Goal: Navigation & Orientation: Find specific page/section

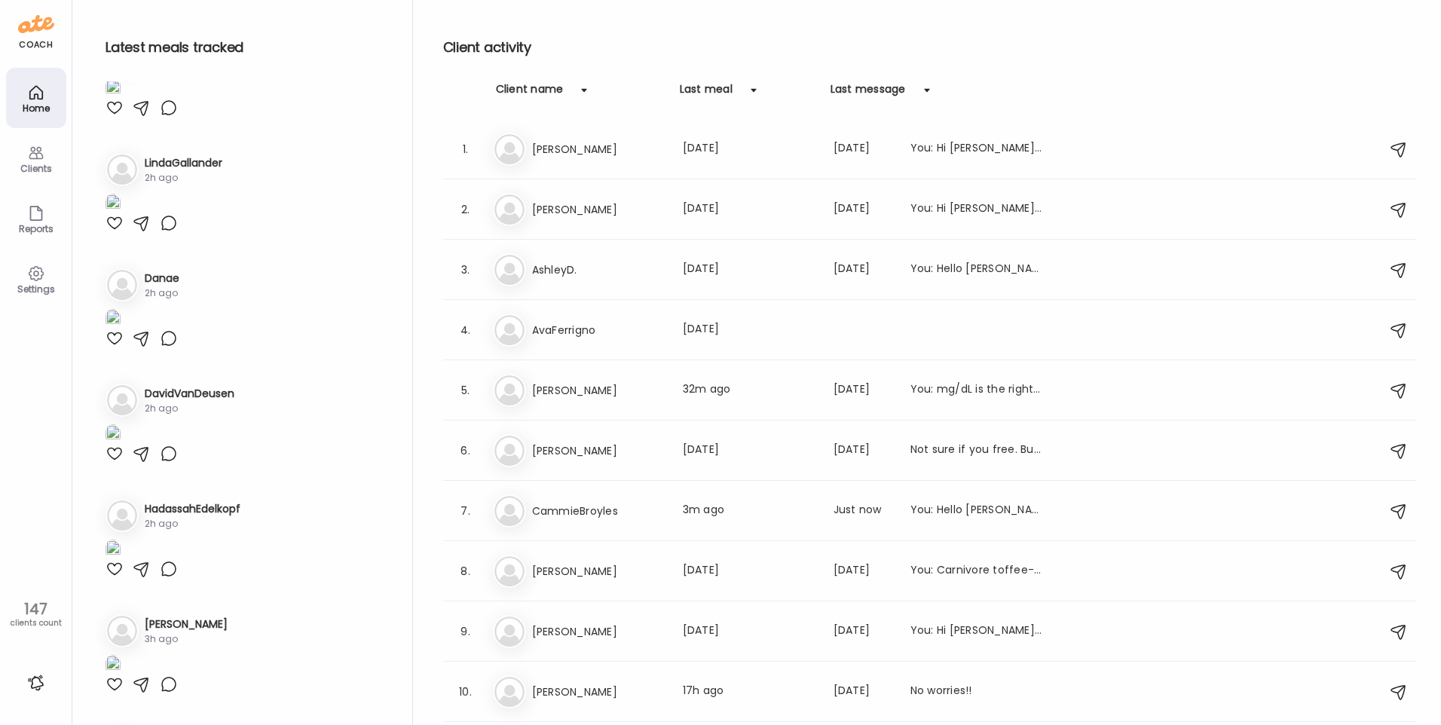
scroll to position [980, 0]
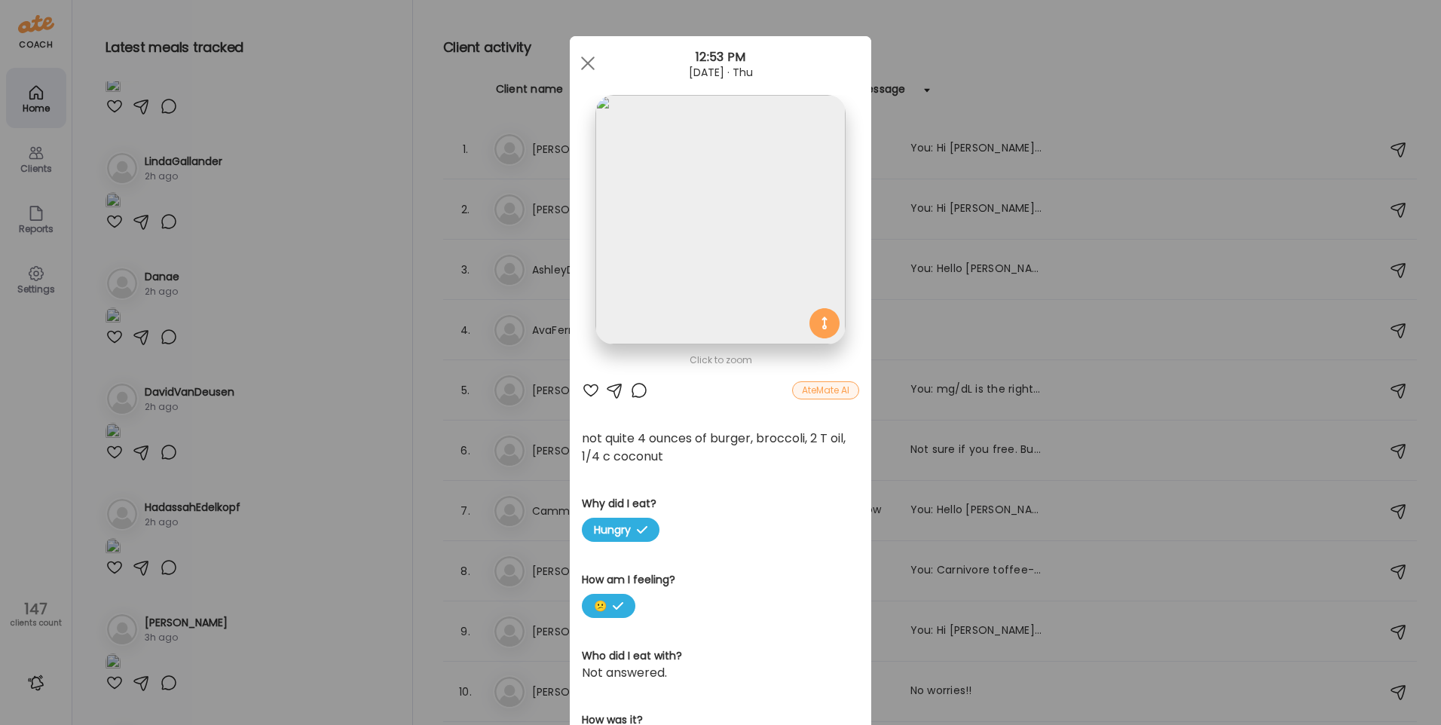
click at [681, 255] on img at bounding box center [721, 220] width 250 height 250
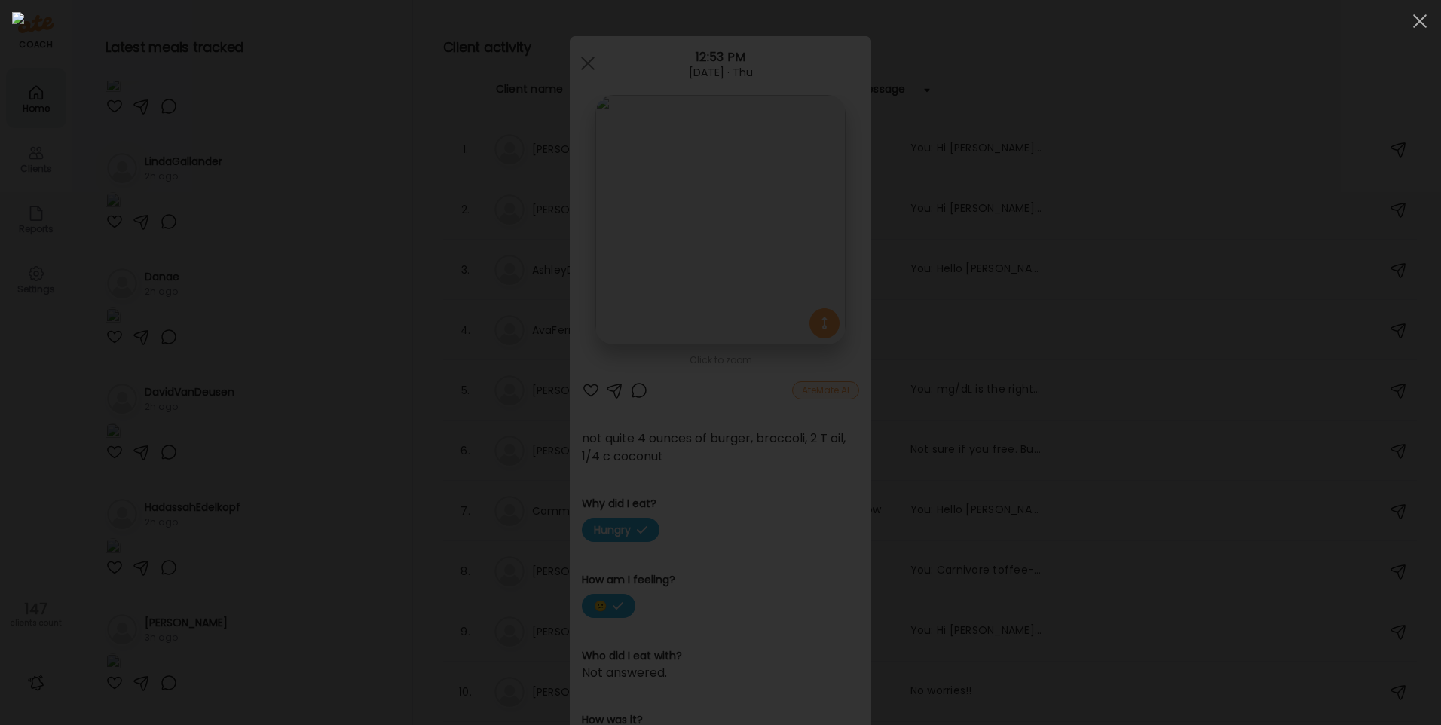
click at [271, 339] on div at bounding box center [720, 362] width 1417 height 701
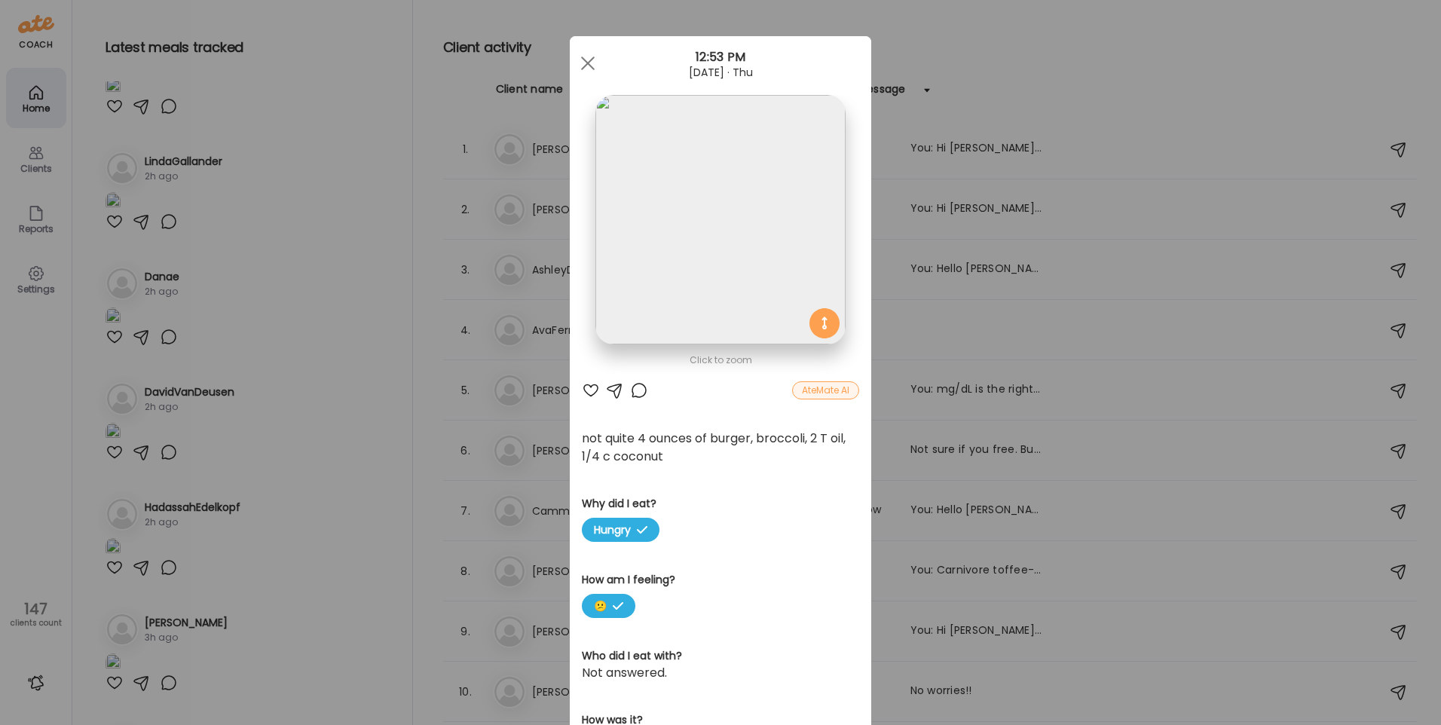
click at [384, 381] on div "Ate Coach Dashboard Wahoo! It’s official Take a moment to set up your Coach Pro…" at bounding box center [720, 362] width 1441 height 725
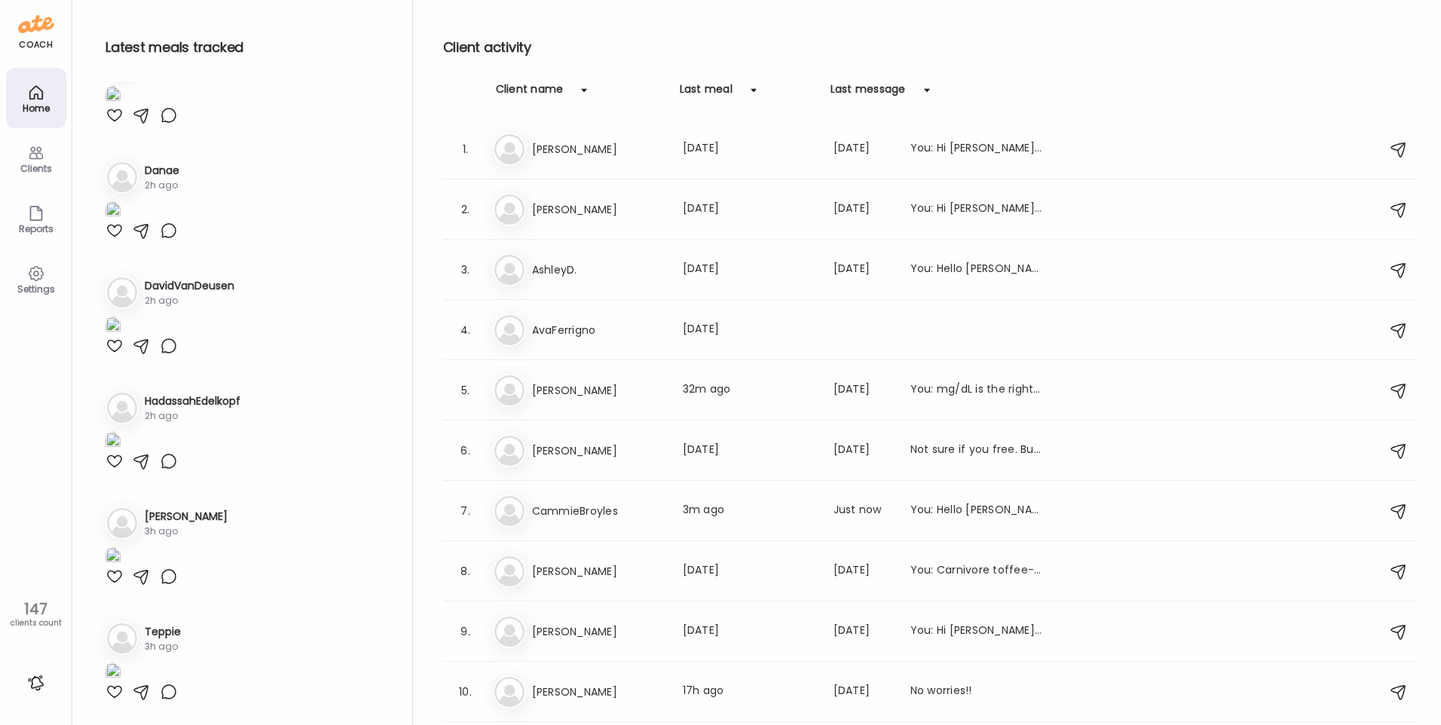
scroll to position [2337, 0]
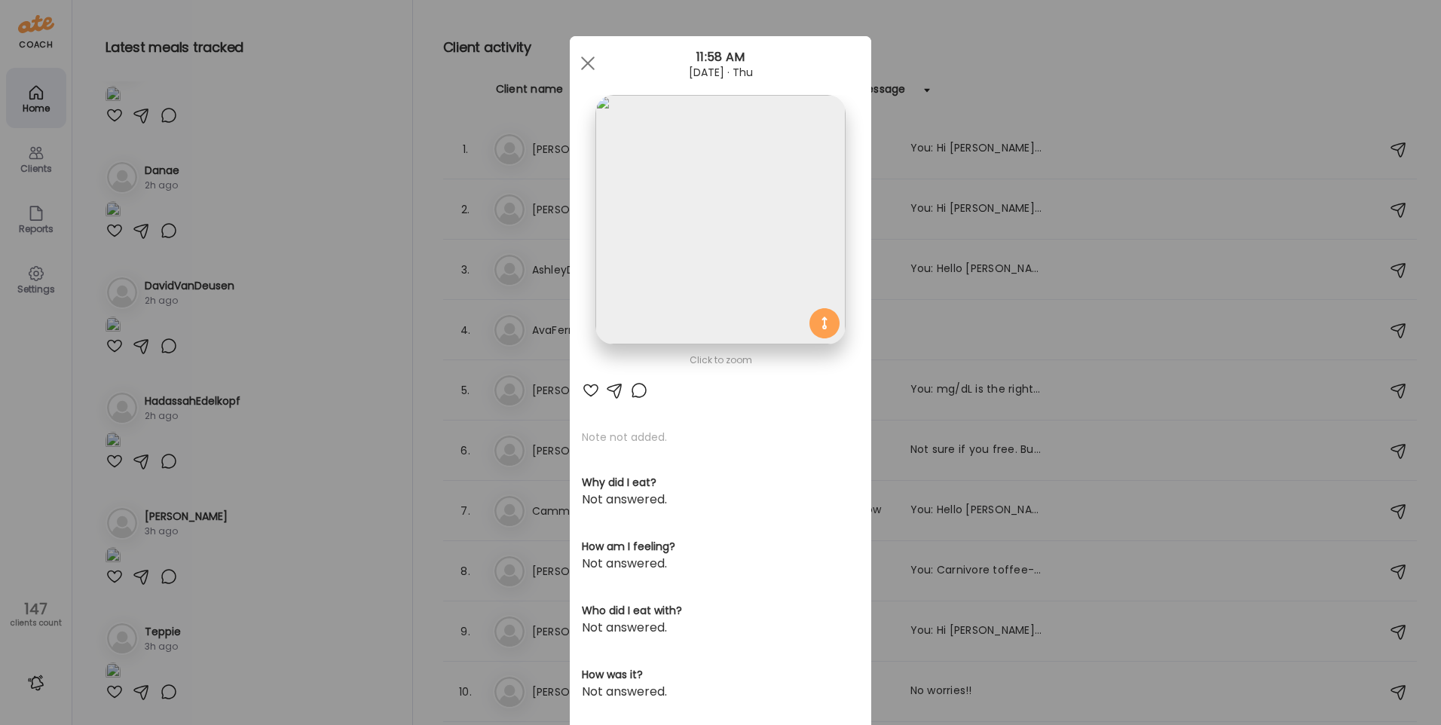
click at [701, 241] on img at bounding box center [721, 220] width 250 height 250
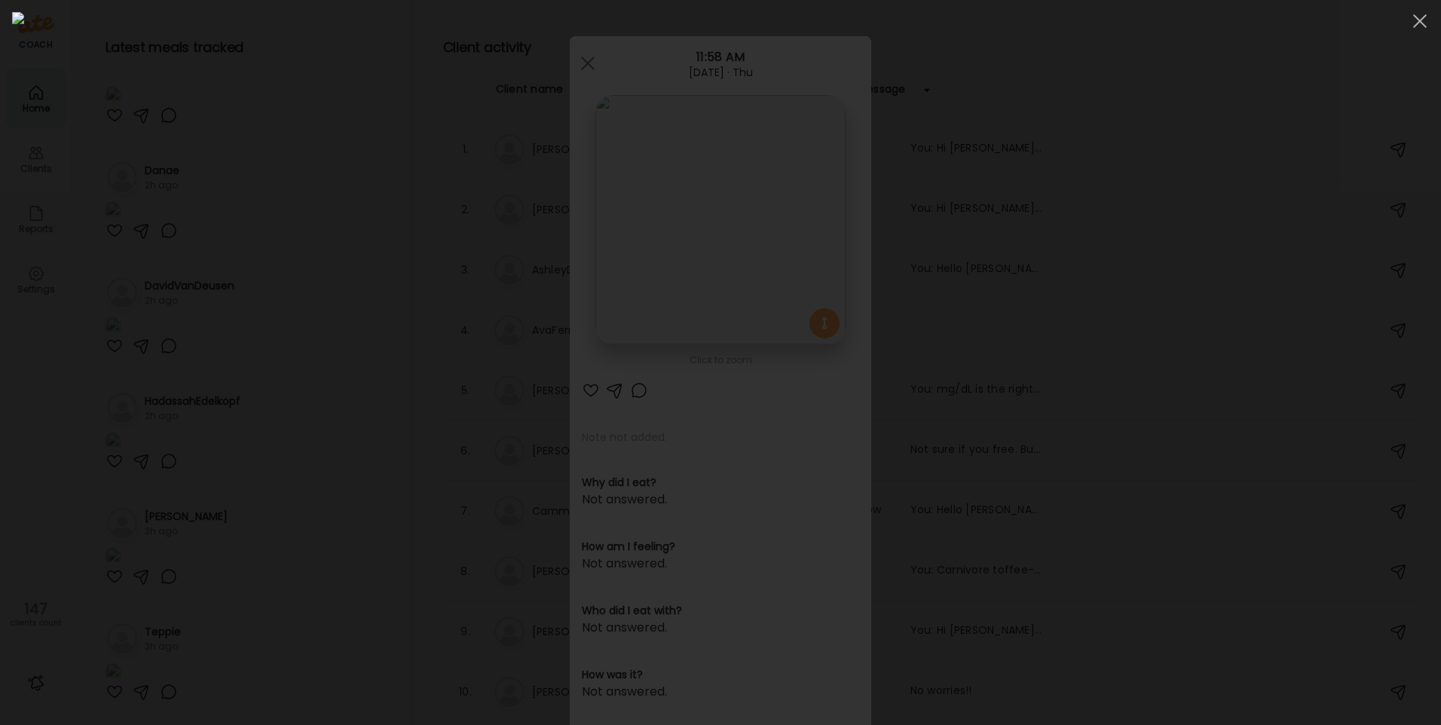
click at [661, 274] on img at bounding box center [720, 362] width 1417 height 701
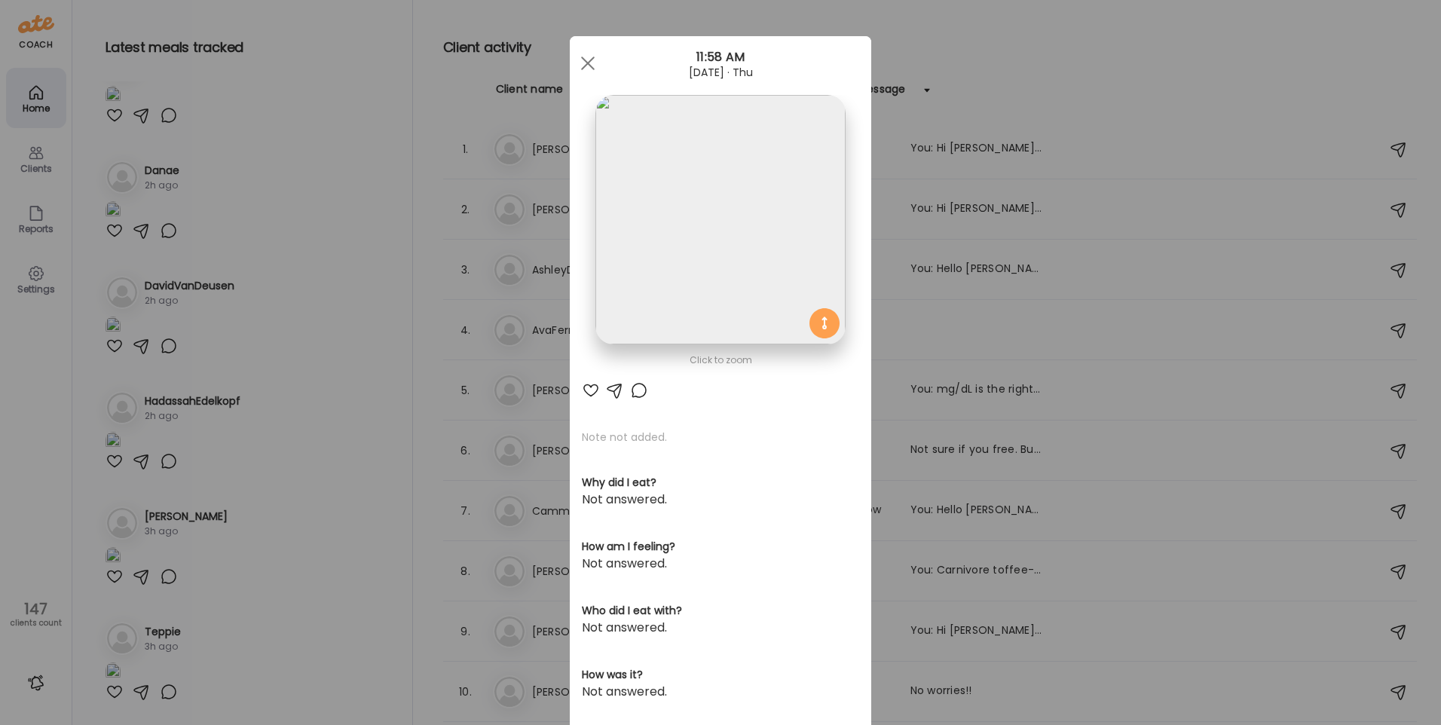
click at [366, 322] on div "Ate Coach Dashboard Wahoo! It’s official Take a moment to set up your Coach Pro…" at bounding box center [720, 362] width 1441 height 725
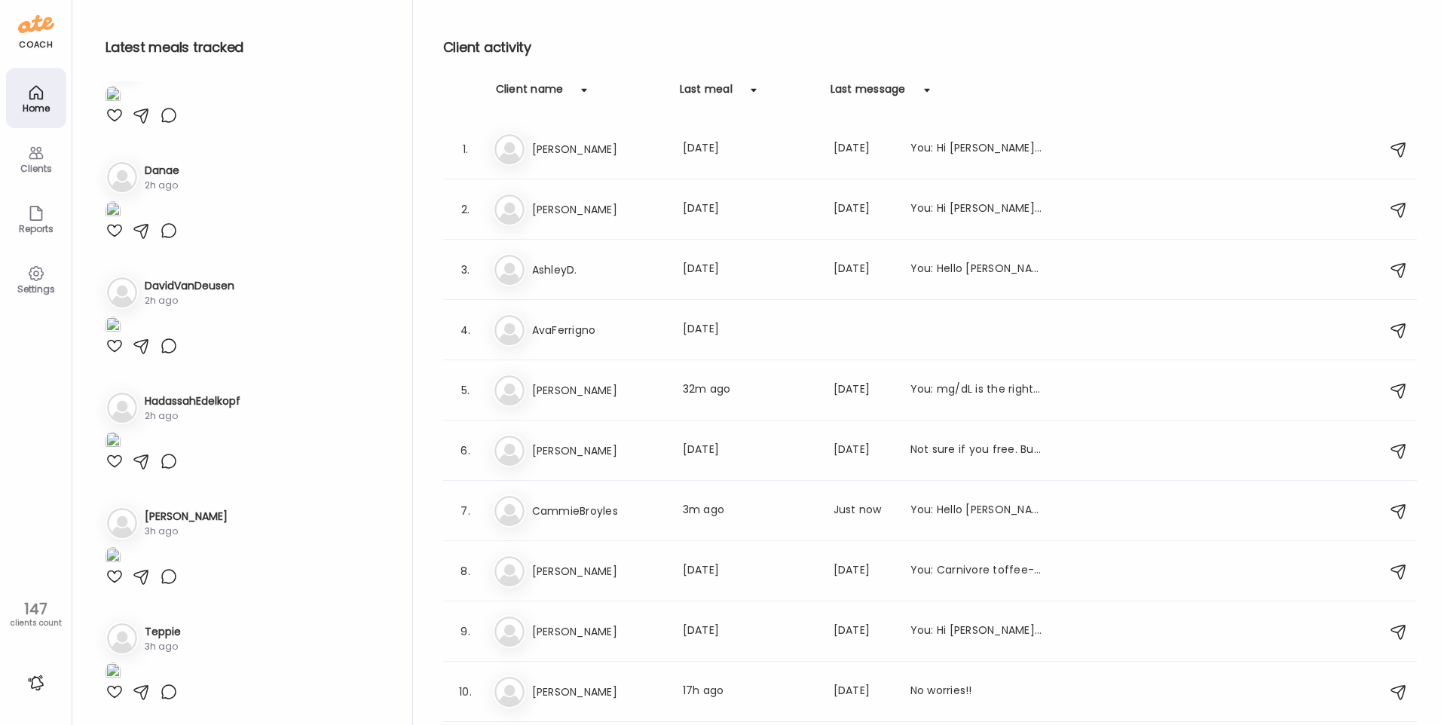
scroll to position [2714, 0]
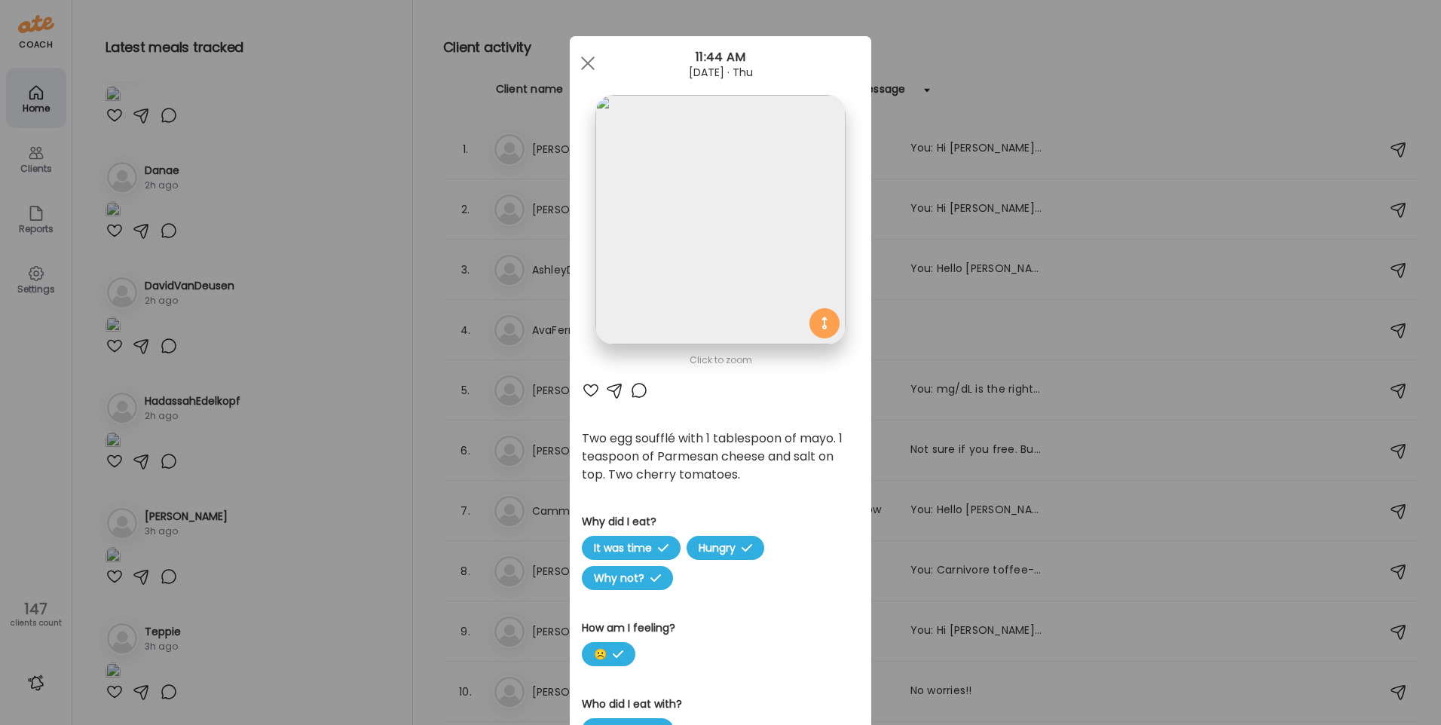
click at [260, 277] on div "Ate Coach Dashboard Wahoo! It’s official Take a moment to set up your Coach Pro…" at bounding box center [720, 362] width 1441 height 725
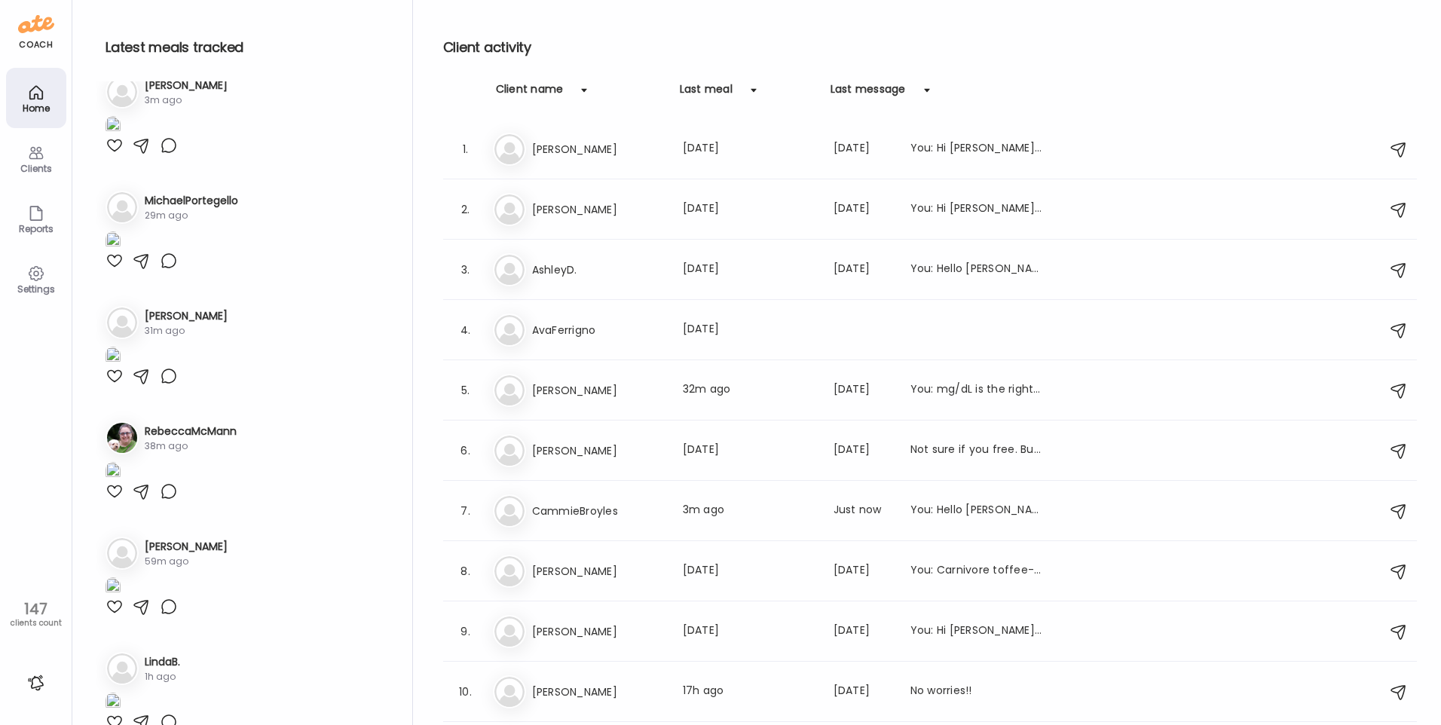
scroll to position [0, 0]
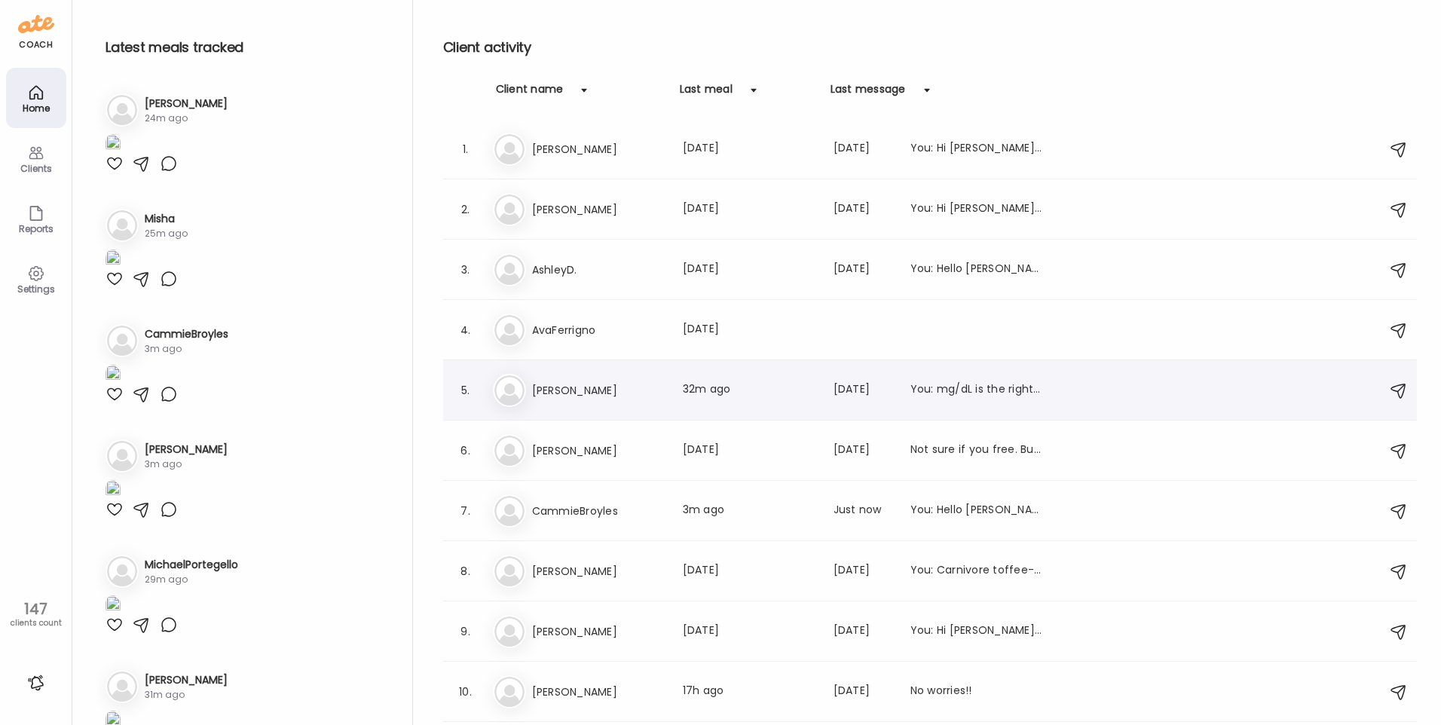
click at [621, 397] on h3 "[PERSON_NAME]" at bounding box center [598, 390] width 133 height 18
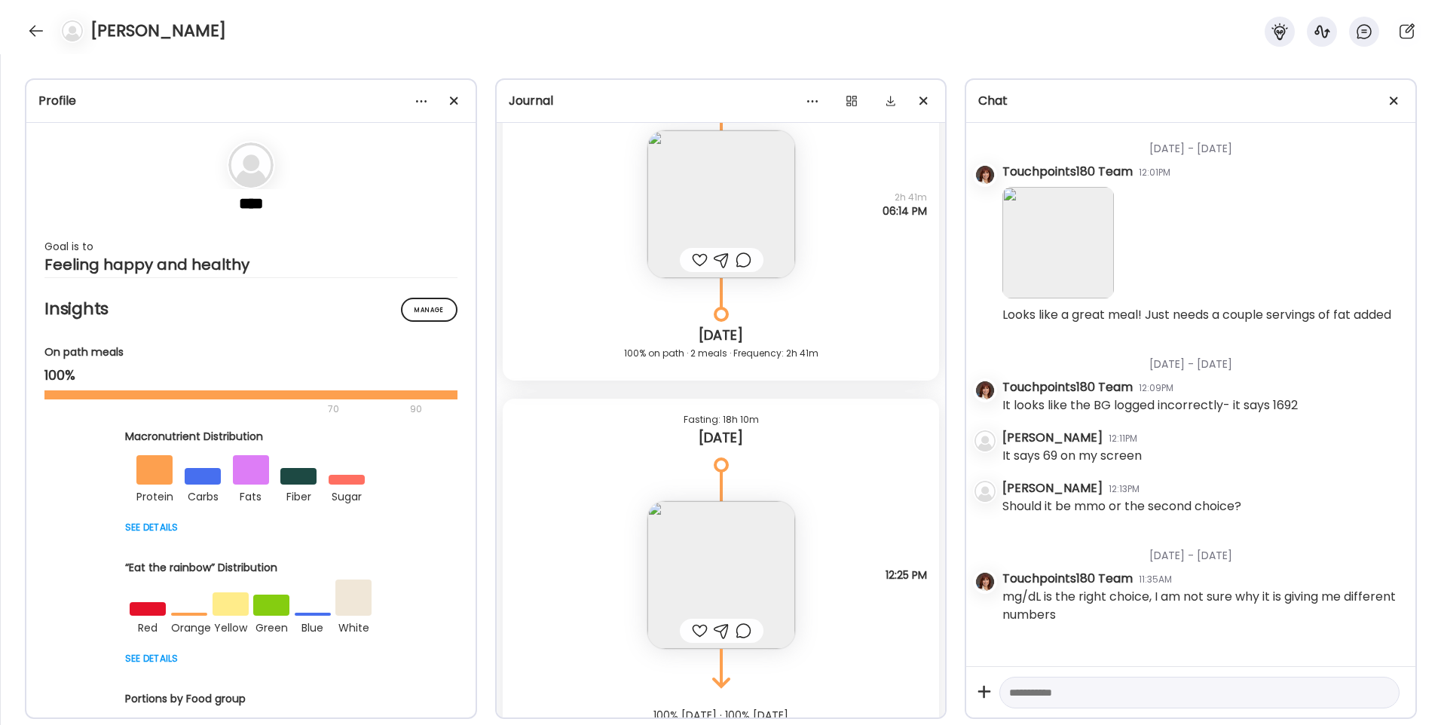
scroll to position [20959, 0]
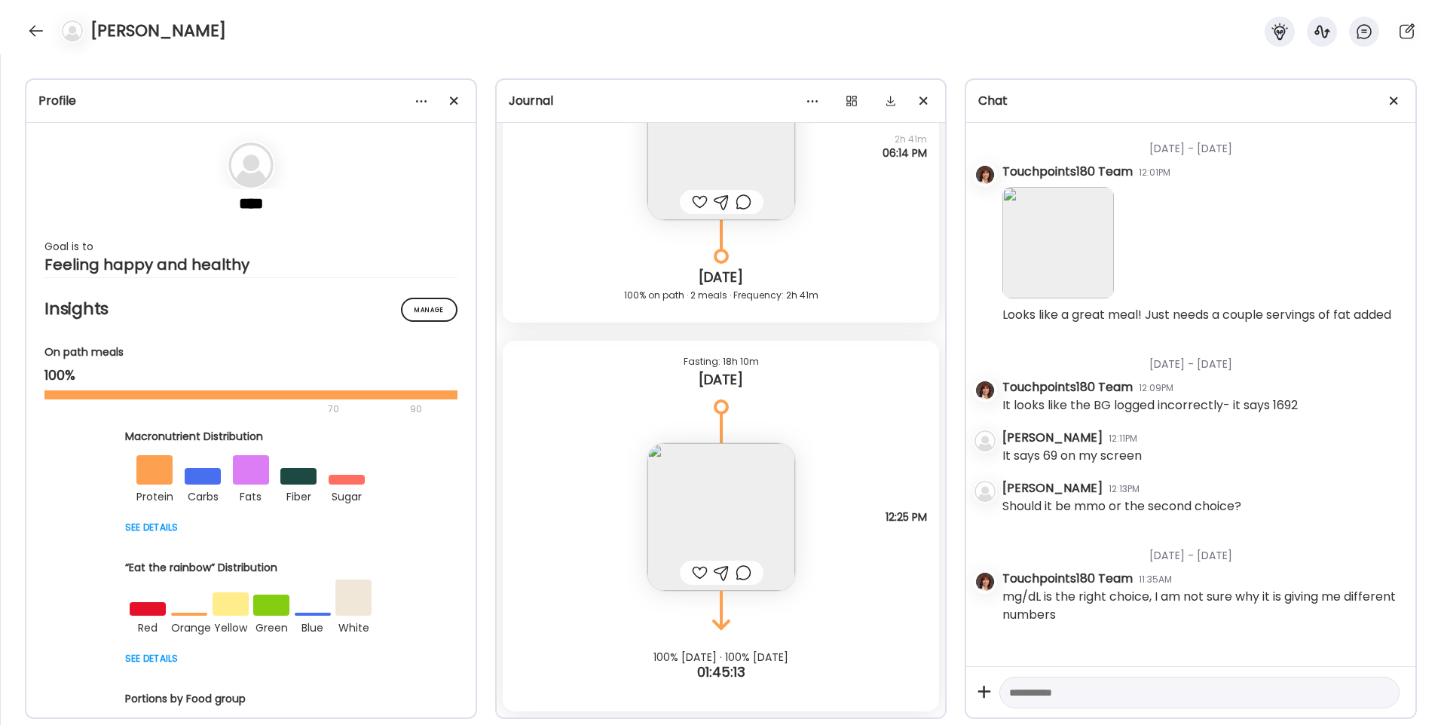
click at [697, 482] on img at bounding box center [722, 517] width 148 height 148
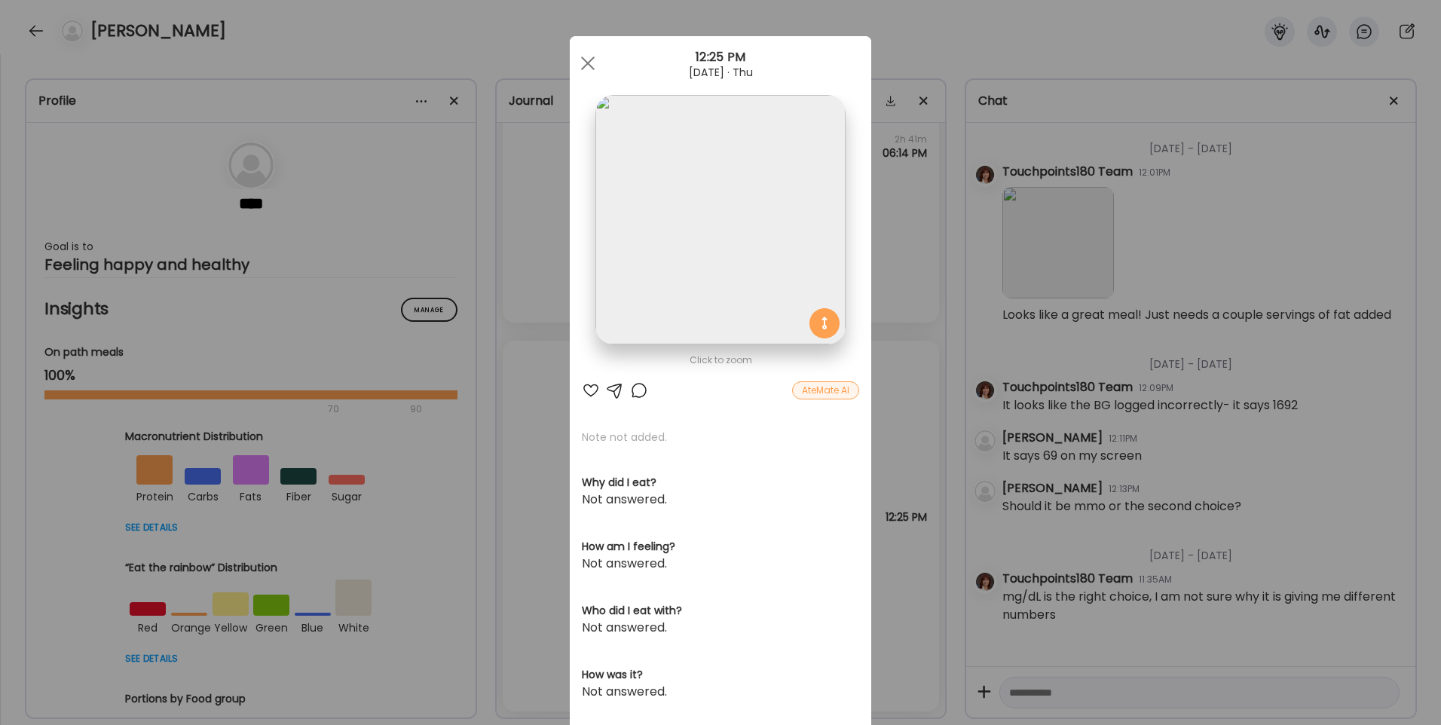
click at [516, 429] on div "Ate Coach Dashboard Wahoo! It’s official Take a moment to set up your Coach Pro…" at bounding box center [720, 362] width 1441 height 725
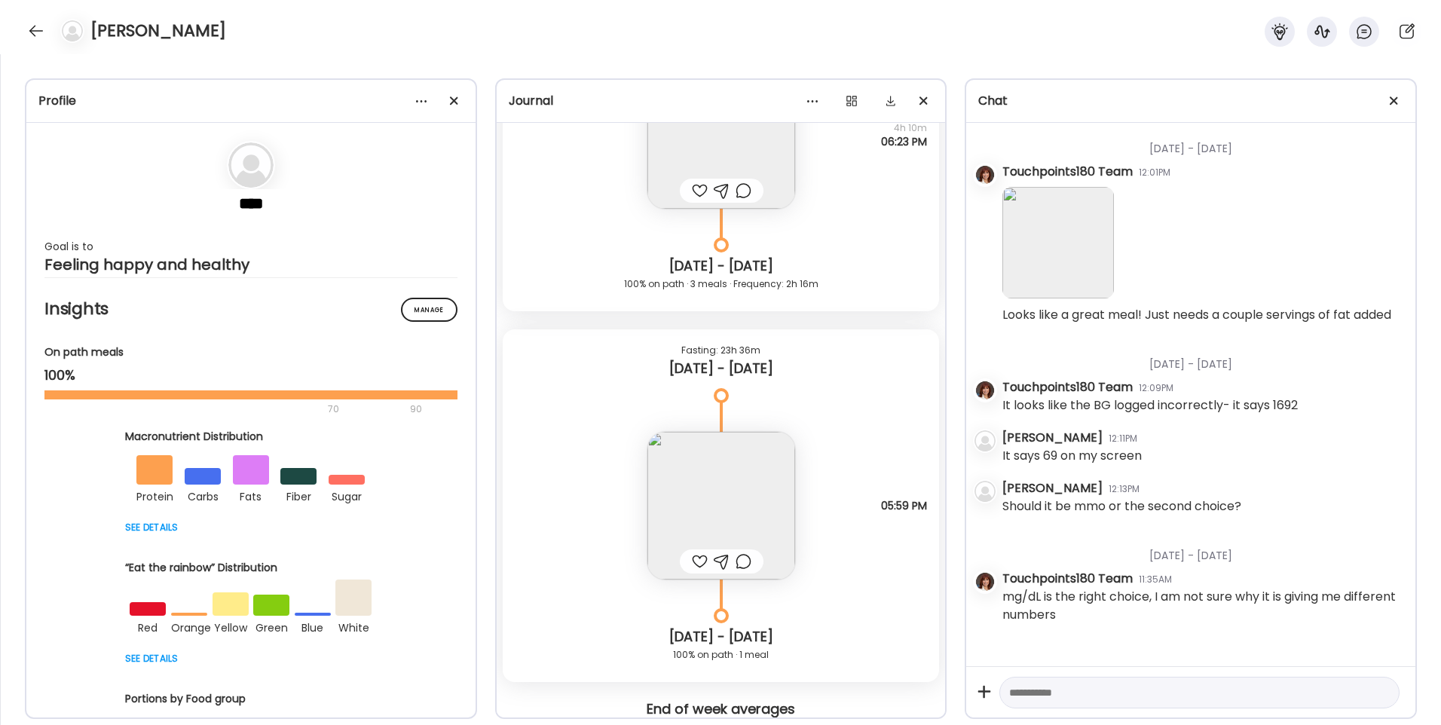
scroll to position [18773, 0]
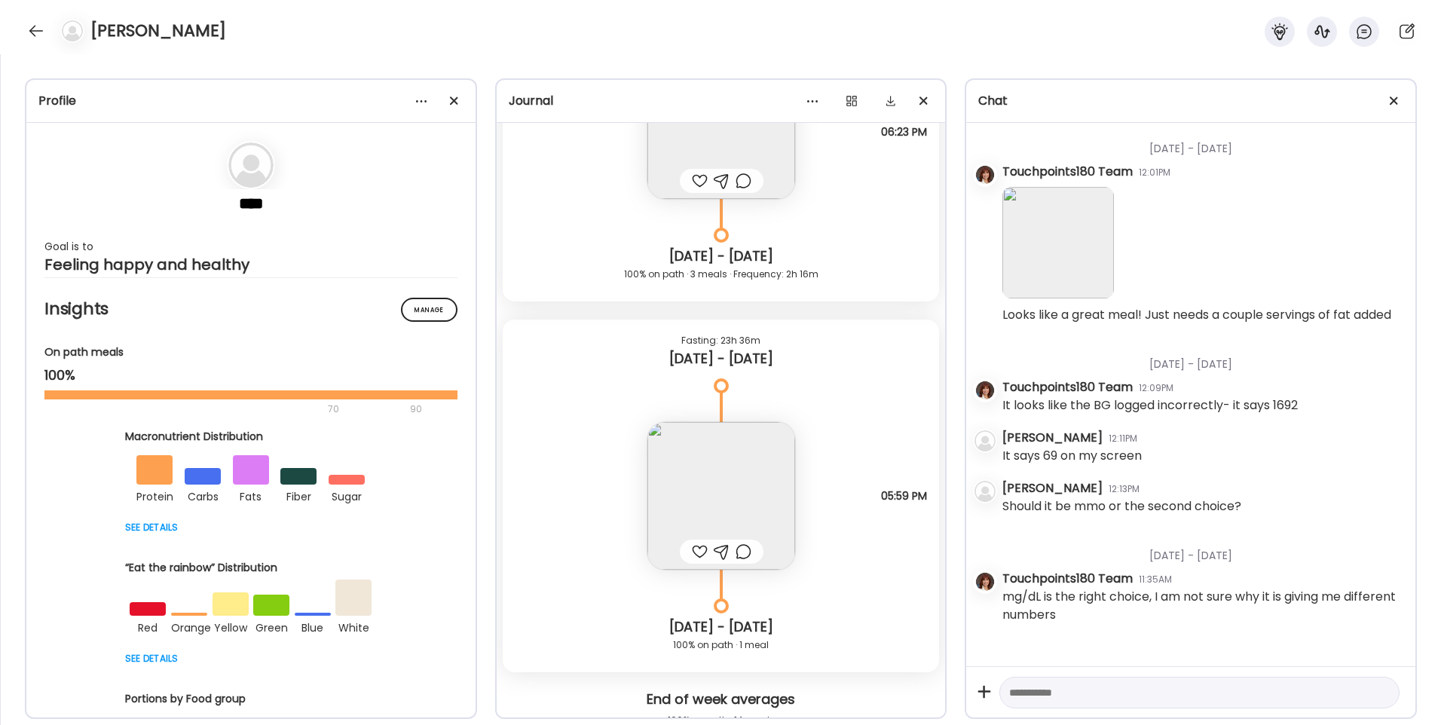
click at [657, 483] on img at bounding box center [722, 496] width 148 height 148
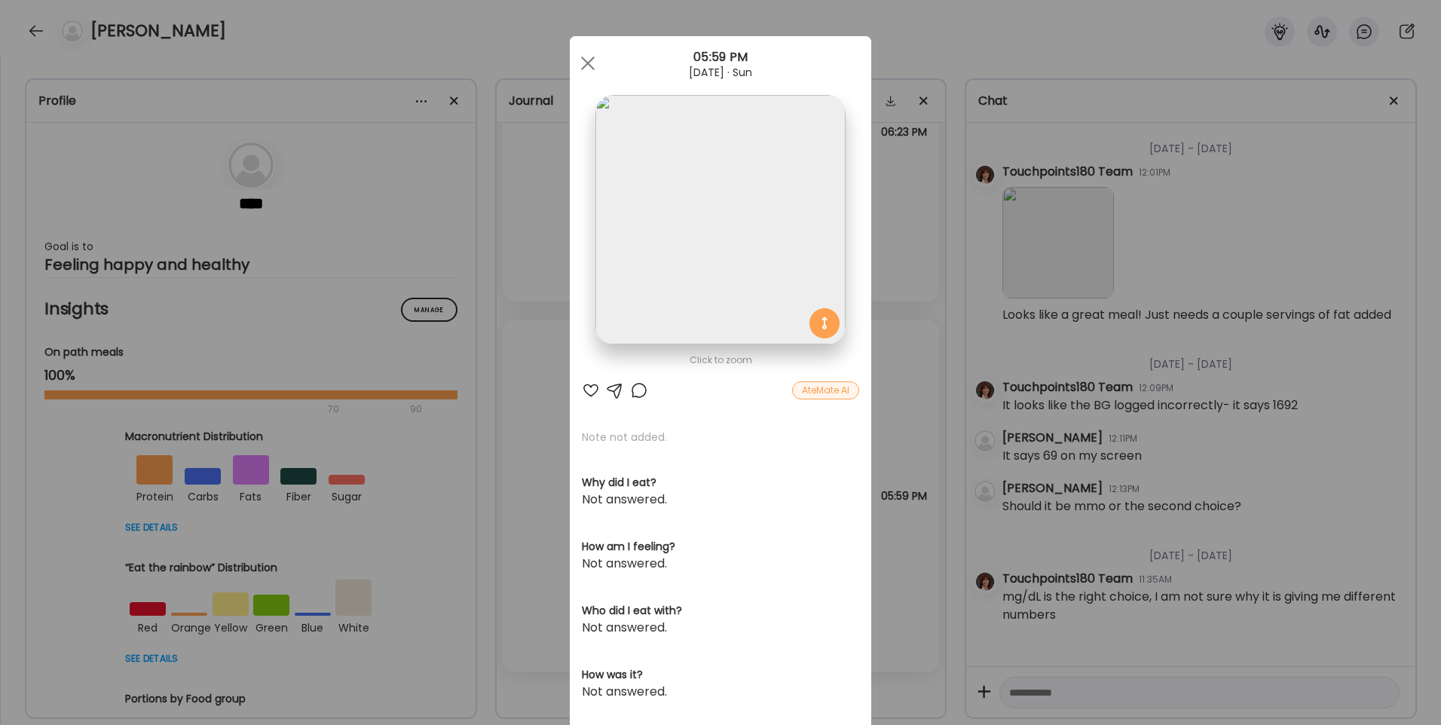
click at [523, 362] on div "Ate Coach Dashboard Wahoo! It’s official Take a moment to set up your Coach Pro…" at bounding box center [720, 362] width 1441 height 725
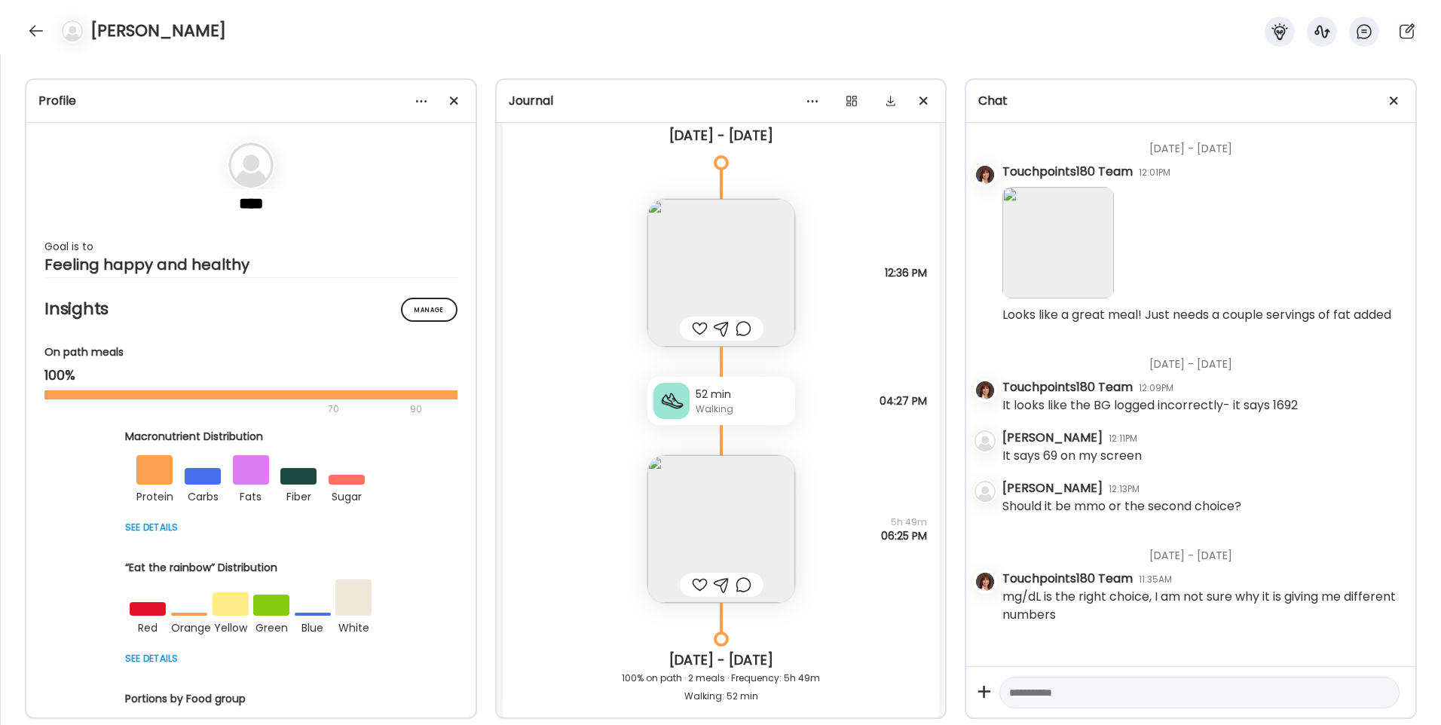
scroll to position [19979, 0]
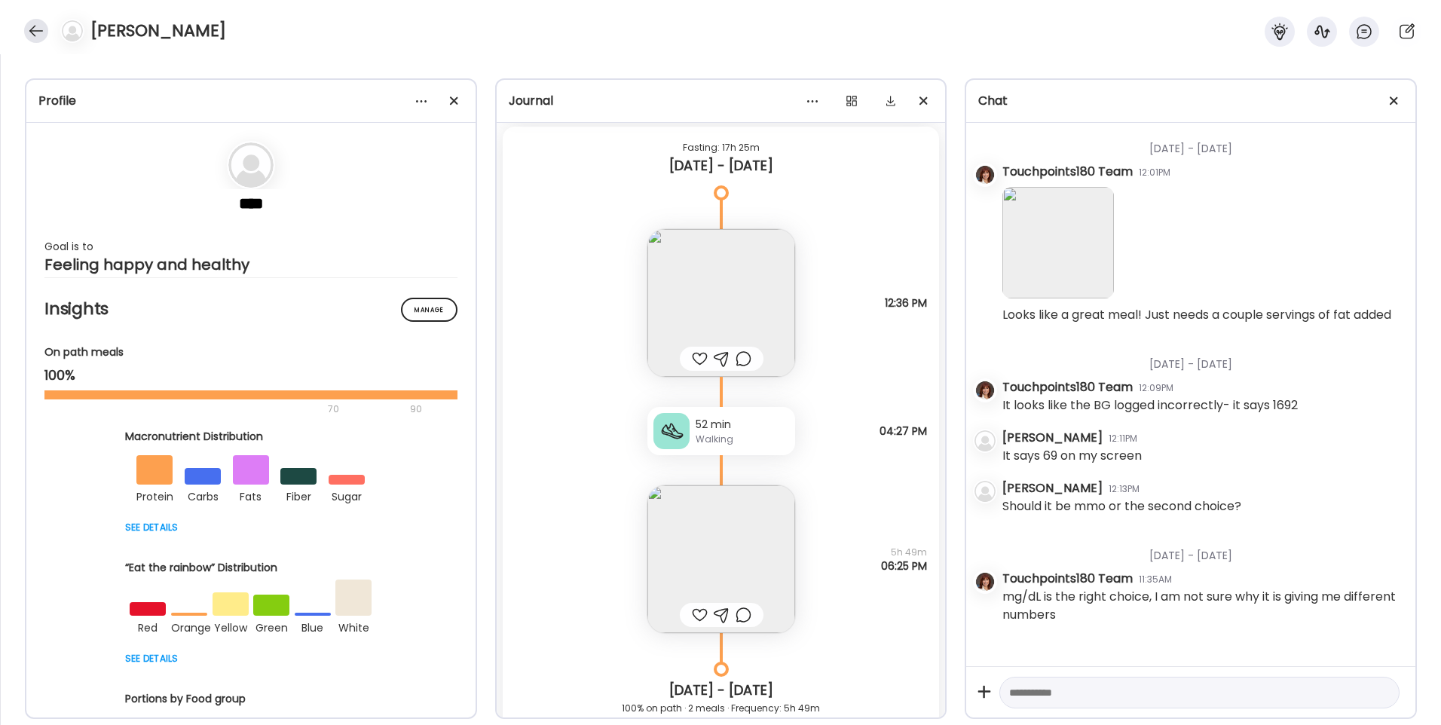
click at [38, 32] on div at bounding box center [36, 31] width 24 height 24
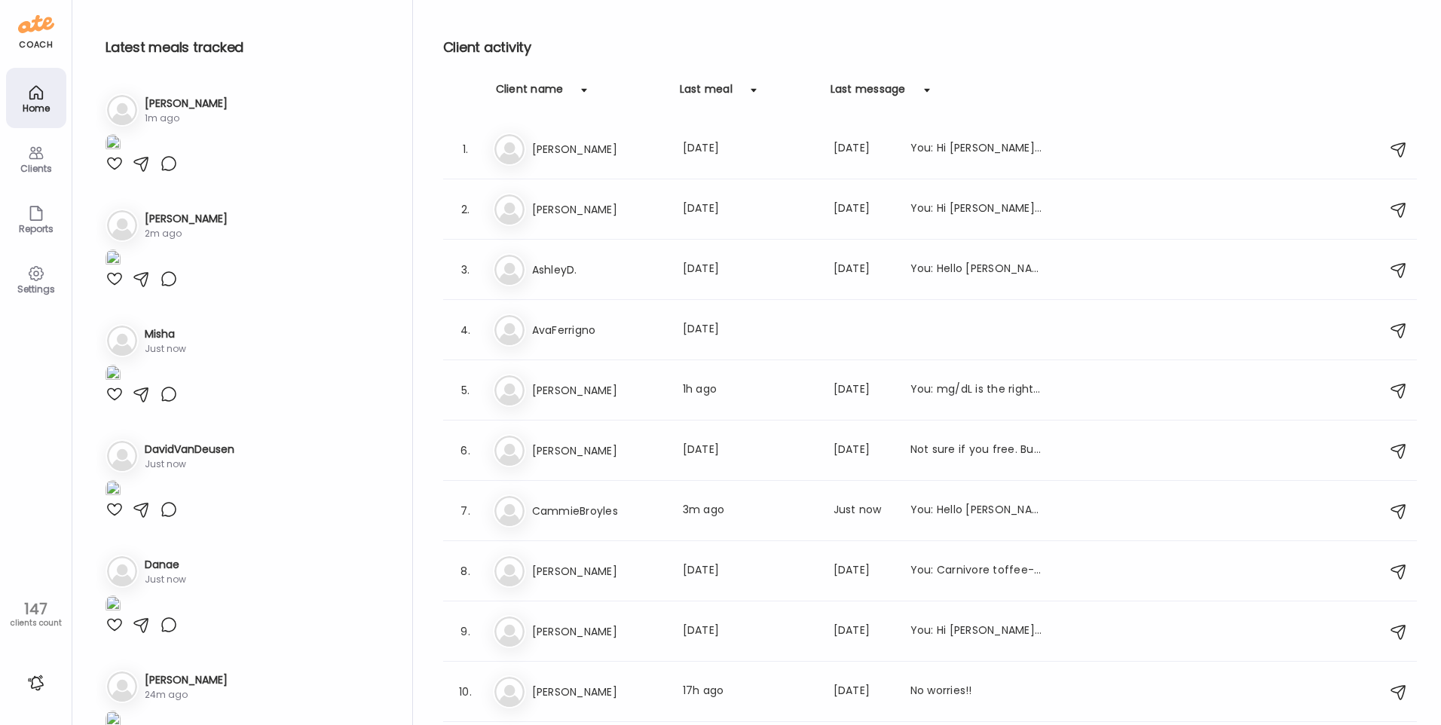
click at [38, 99] on icon at bounding box center [35, 92] width 13 height 13
